Goal: Task Accomplishment & Management: Manage account settings

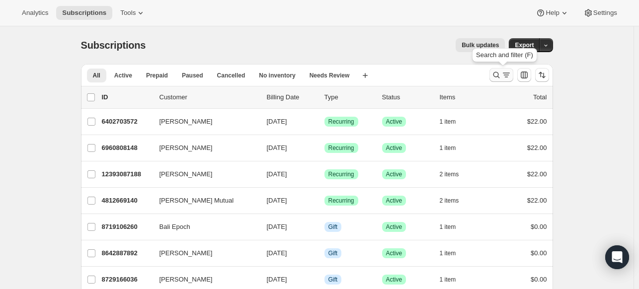
click at [500, 77] on icon "Search and filter results" at bounding box center [497, 75] width 10 height 10
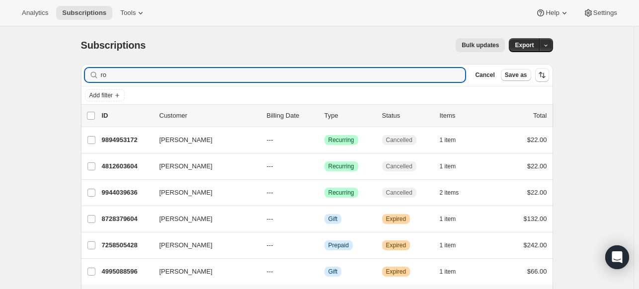
type input "r"
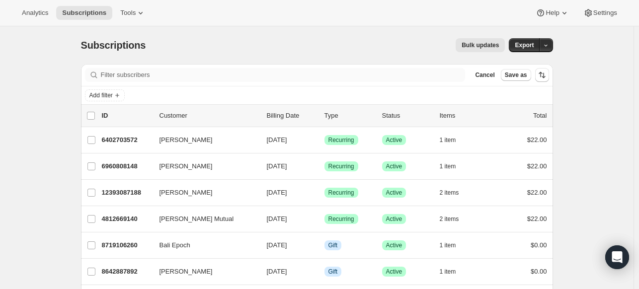
drag, startPoint x: 272, startPoint y: 83, endPoint x: 274, endPoint y: 77, distance: 5.7
click at [272, 81] on div "Filter subscribers Cancel Save as" at bounding box center [317, 75] width 472 height 22
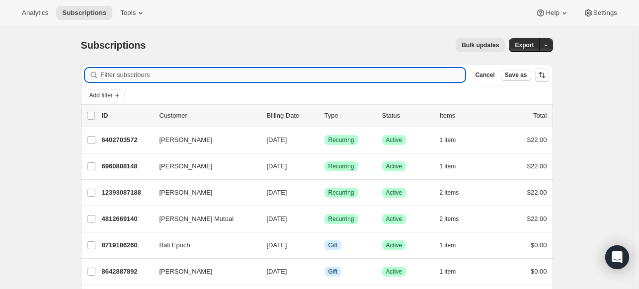
click at [274, 75] on input "Filter subscribers" at bounding box center [283, 75] width 365 height 14
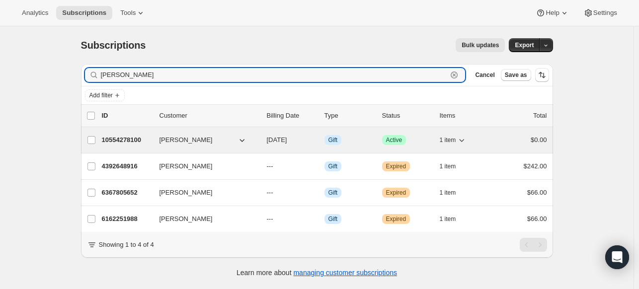
type input "[PERSON_NAME]"
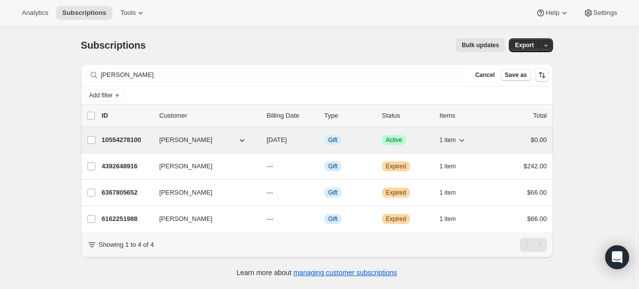
click at [154, 141] on div "10554278100 [PERSON_NAME] [DATE] Info Gift Success Active 1 item $0.00" at bounding box center [324, 140] width 445 height 14
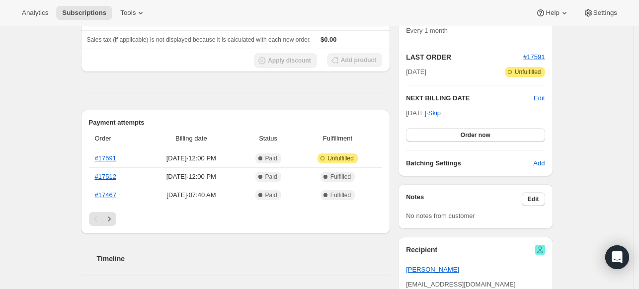
scroll to position [199, 0]
click at [543, 94] on span "Edit" at bounding box center [539, 98] width 11 height 10
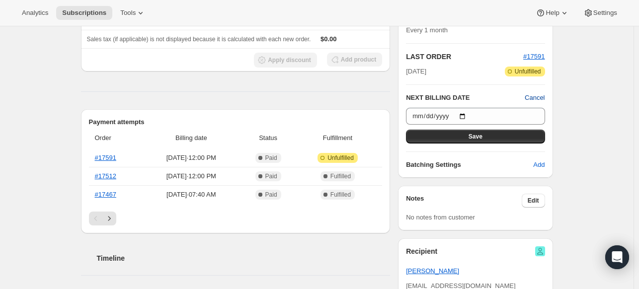
click at [543, 94] on span "Cancel" at bounding box center [535, 98] width 20 height 10
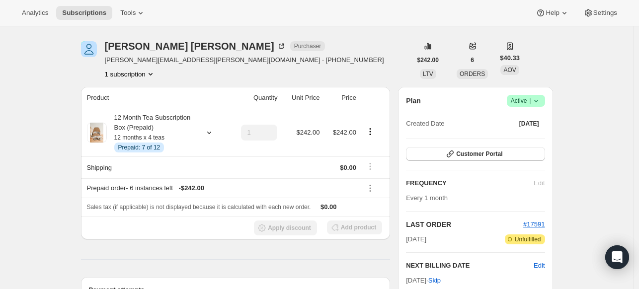
scroll to position [0, 0]
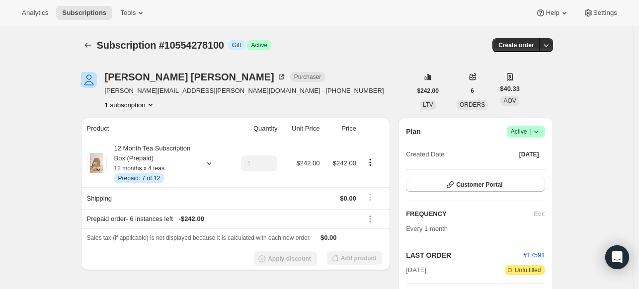
click at [539, 130] on icon at bounding box center [536, 132] width 10 height 10
click at [535, 171] on span "Cancel subscription" at bounding box center [529, 167] width 56 height 7
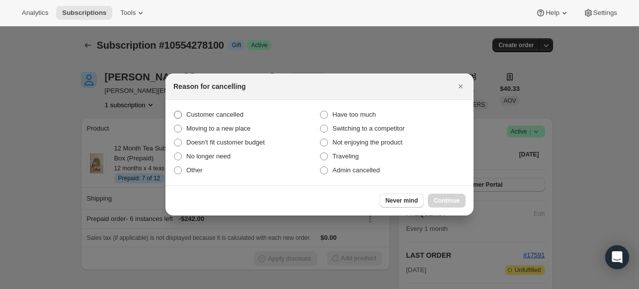
click at [223, 118] on span "Customer cancelled" at bounding box center [214, 114] width 57 height 7
click at [174, 111] on input "Customer cancelled" at bounding box center [174, 111] width 0 height 0
radio input "true"
click at [459, 199] on span "Continue" at bounding box center [447, 201] width 26 height 8
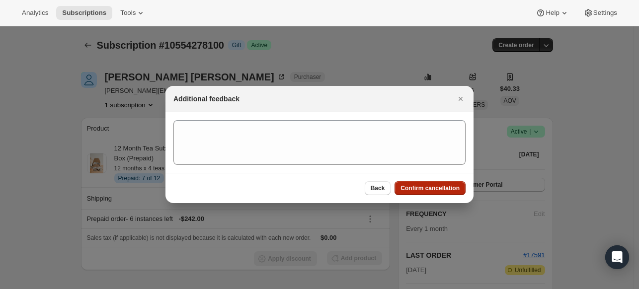
click at [444, 186] on span "Confirm cancellation" at bounding box center [430, 188] width 59 height 8
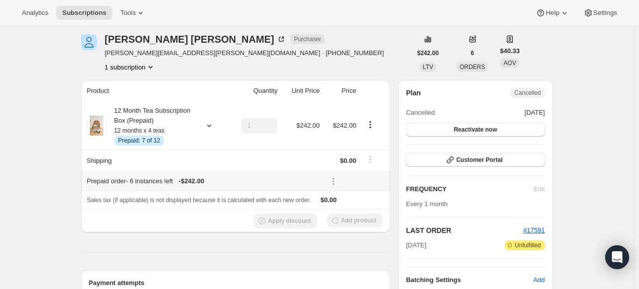
scroll to position [99, 0]
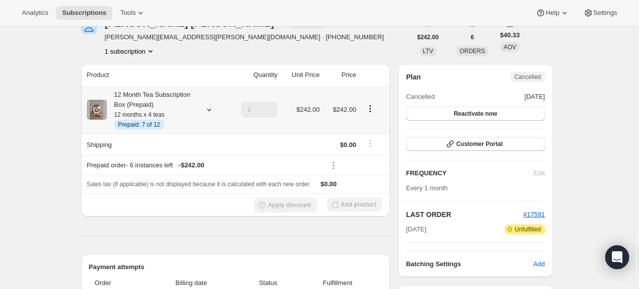
click at [370, 111] on icon "Product actions" at bounding box center [370, 109] width 10 height 10
click at [371, 109] on icon "Product actions" at bounding box center [369, 108] width 1 height 1
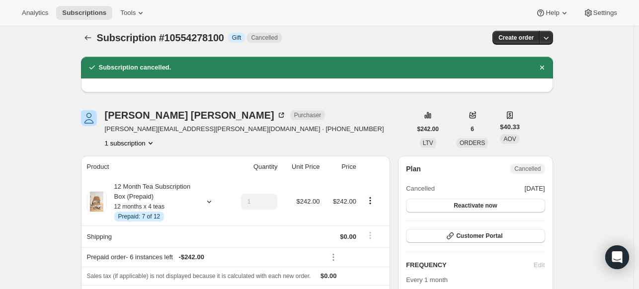
scroll to position [0, 0]
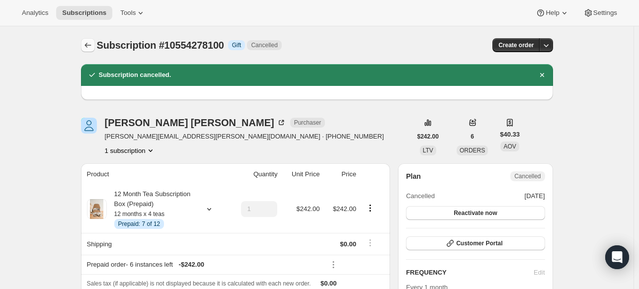
click at [87, 43] on icon "Subscriptions" at bounding box center [88, 45] width 10 height 10
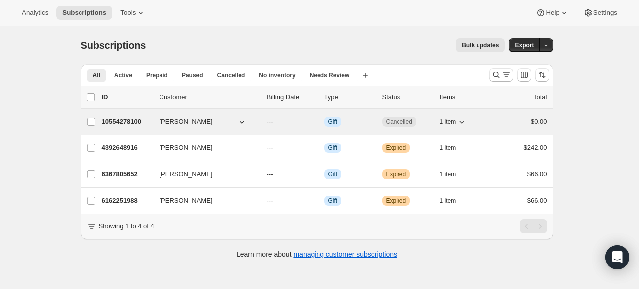
click at [187, 117] on span "[PERSON_NAME]" at bounding box center [186, 122] width 53 height 10
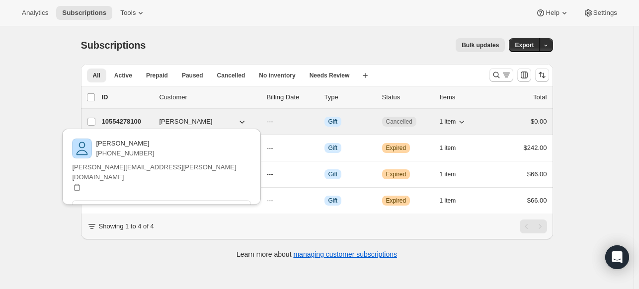
click at [135, 121] on p "10554278100" at bounding box center [127, 122] width 50 height 10
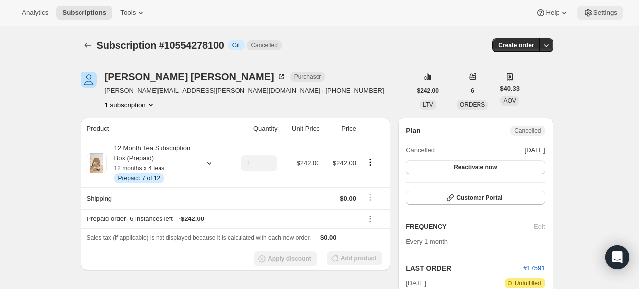
click at [604, 12] on span "Settings" at bounding box center [606, 13] width 24 height 8
click at [145, 177] on span "Prepaid: 7 of 12" at bounding box center [139, 178] width 42 height 8
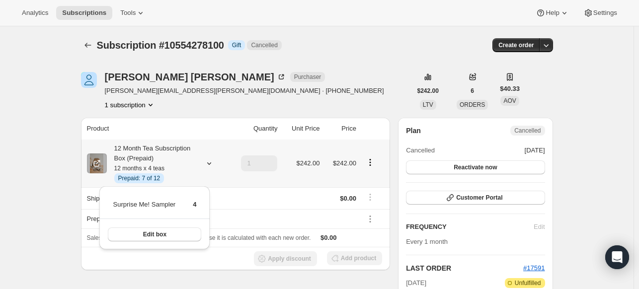
click at [371, 160] on icon "Product actions" at bounding box center [369, 159] width 1 height 1
click at [373, 161] on icon "Product actions" at bounding box center [370, 163] width 10 height 10
click at [312, 191] on td at bounding box center [301, 198] width 42 height 22
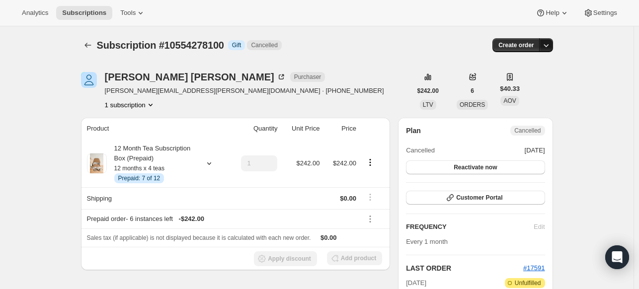
click at [551, 48] on icon "button" at bounding box center [546, 45] width 10 height 10
click at [508, 101] on span "AOV" at bounding box center [510, 100] width 12 height 7
click at [480, 103] on span "ORDERS" at bounding box center [472, 104] width 25 height 7
